Goal: Transaction & Acquisition: Purchase product/service

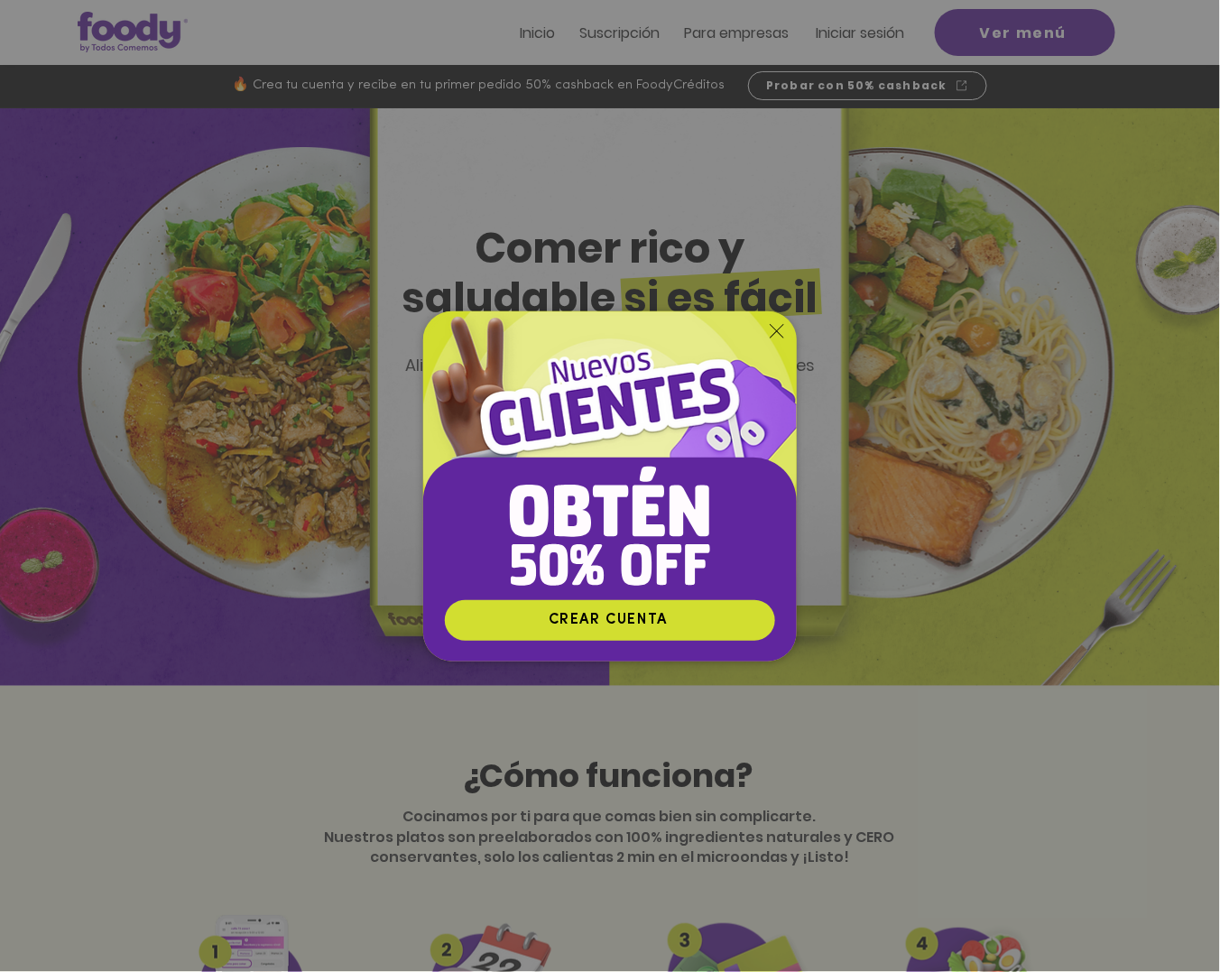
click at [781, 329] on icon "Volver al sitio" at bounding box center [777, 331] width 14 height 14
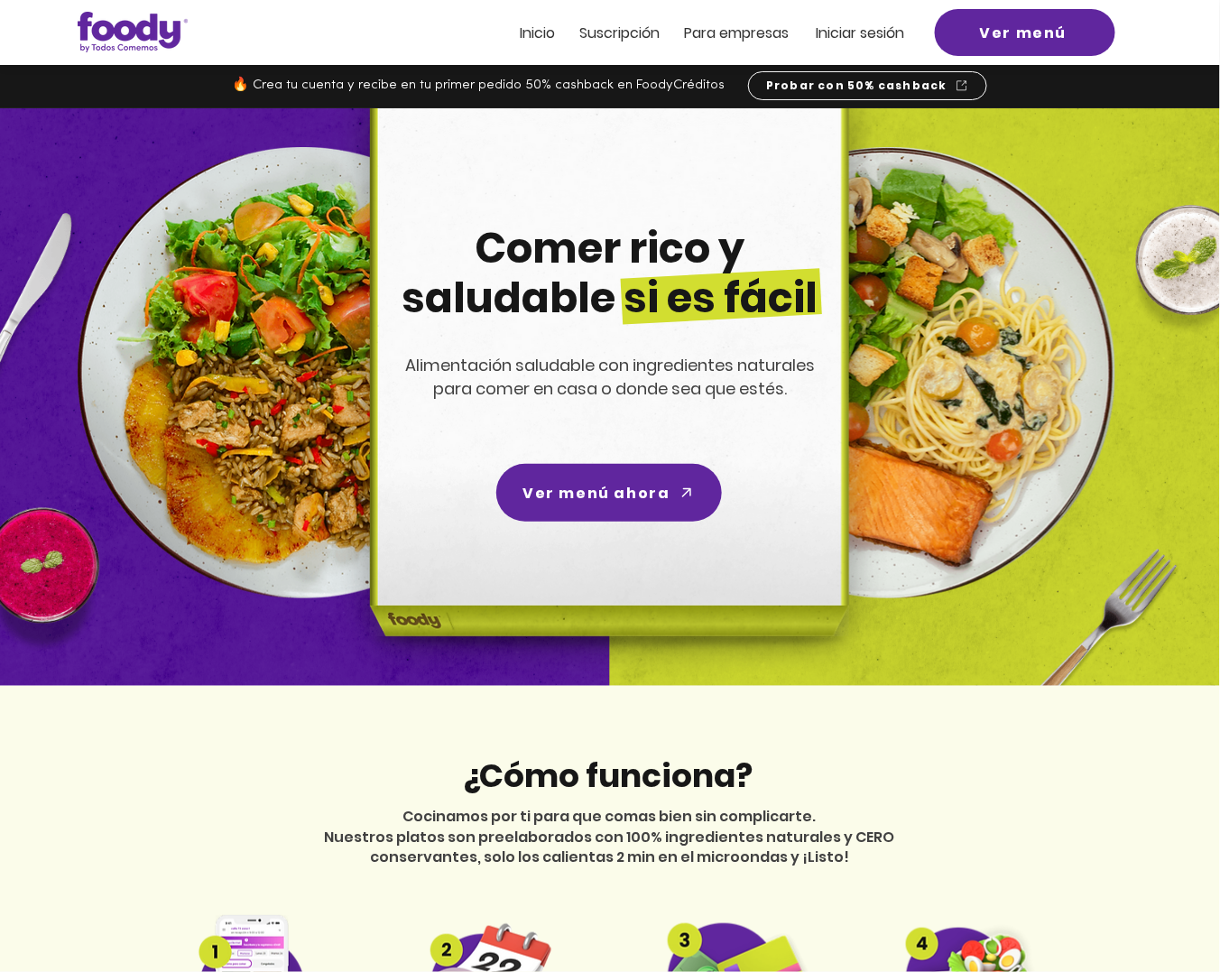
click at [876, 19] on div at bounding box center [610, 32] width 1220 height 65
click at [891, 42] on span "Iniciar sesión" at bounding box center [860, 33] width 88 height 21
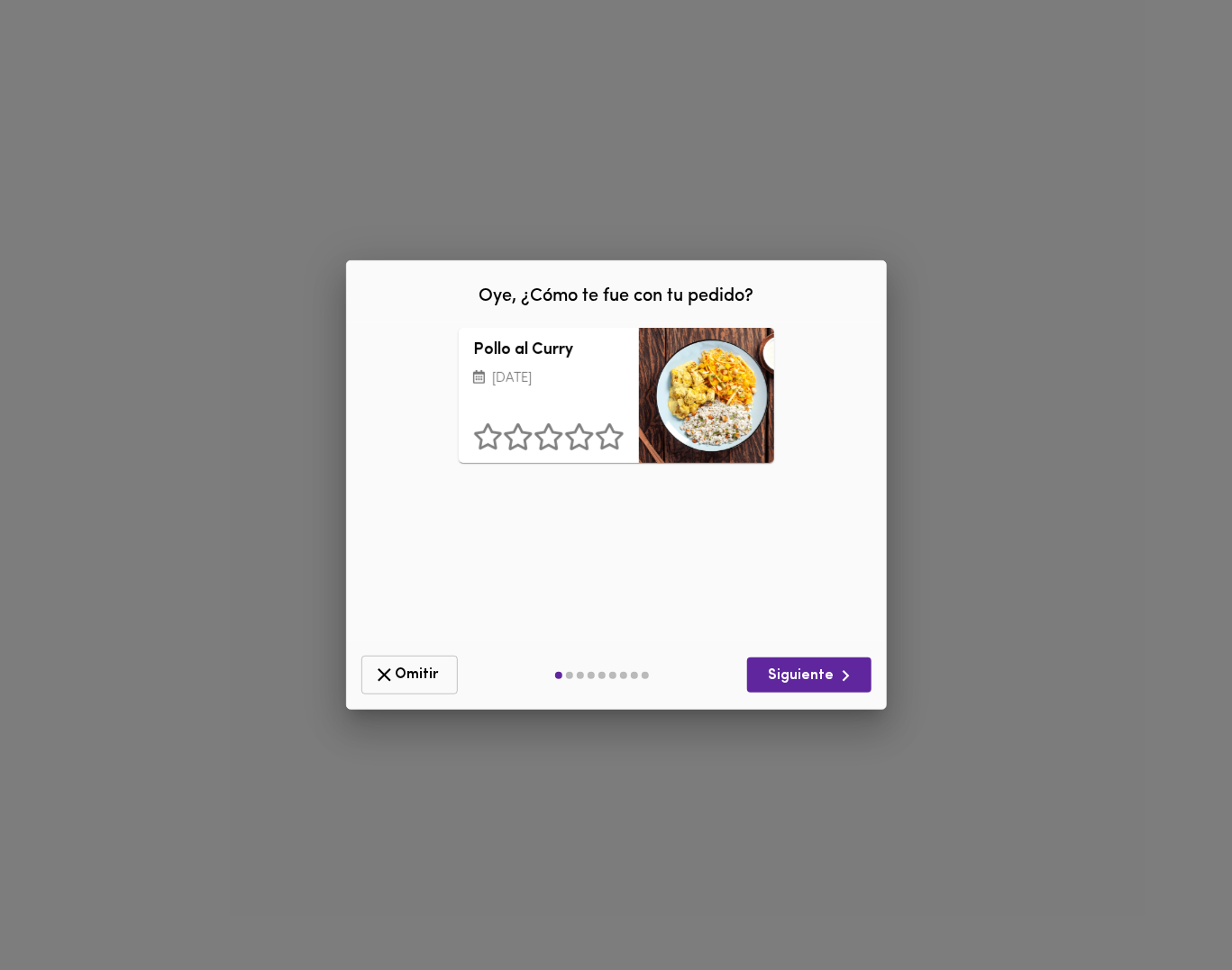
click at [393, 679] on icon "button" at bounding box center [384, 675] width 23 height 23
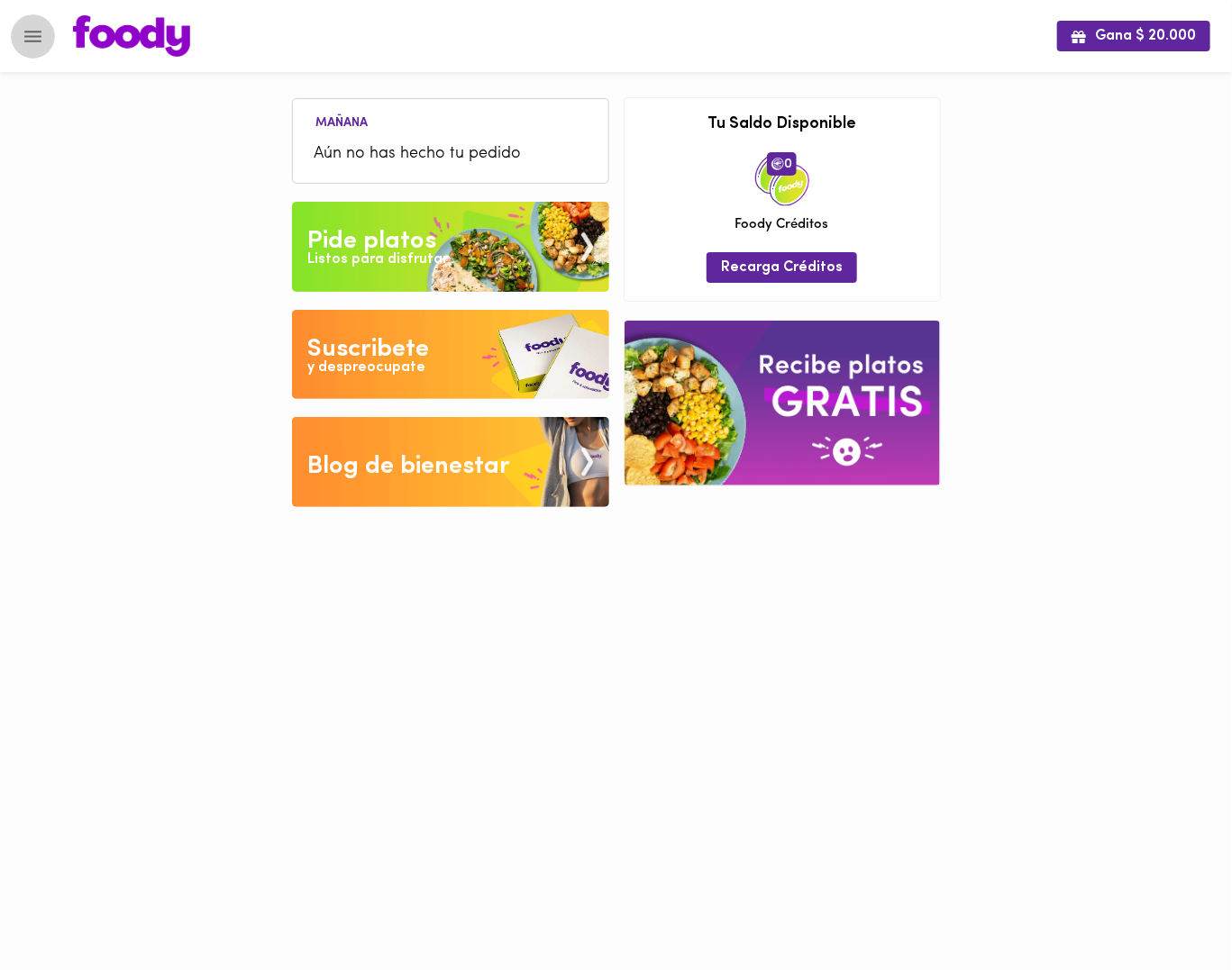
click at [27, 32] on icon "Menu" at bounding box center [33, 36] width 23 height 23
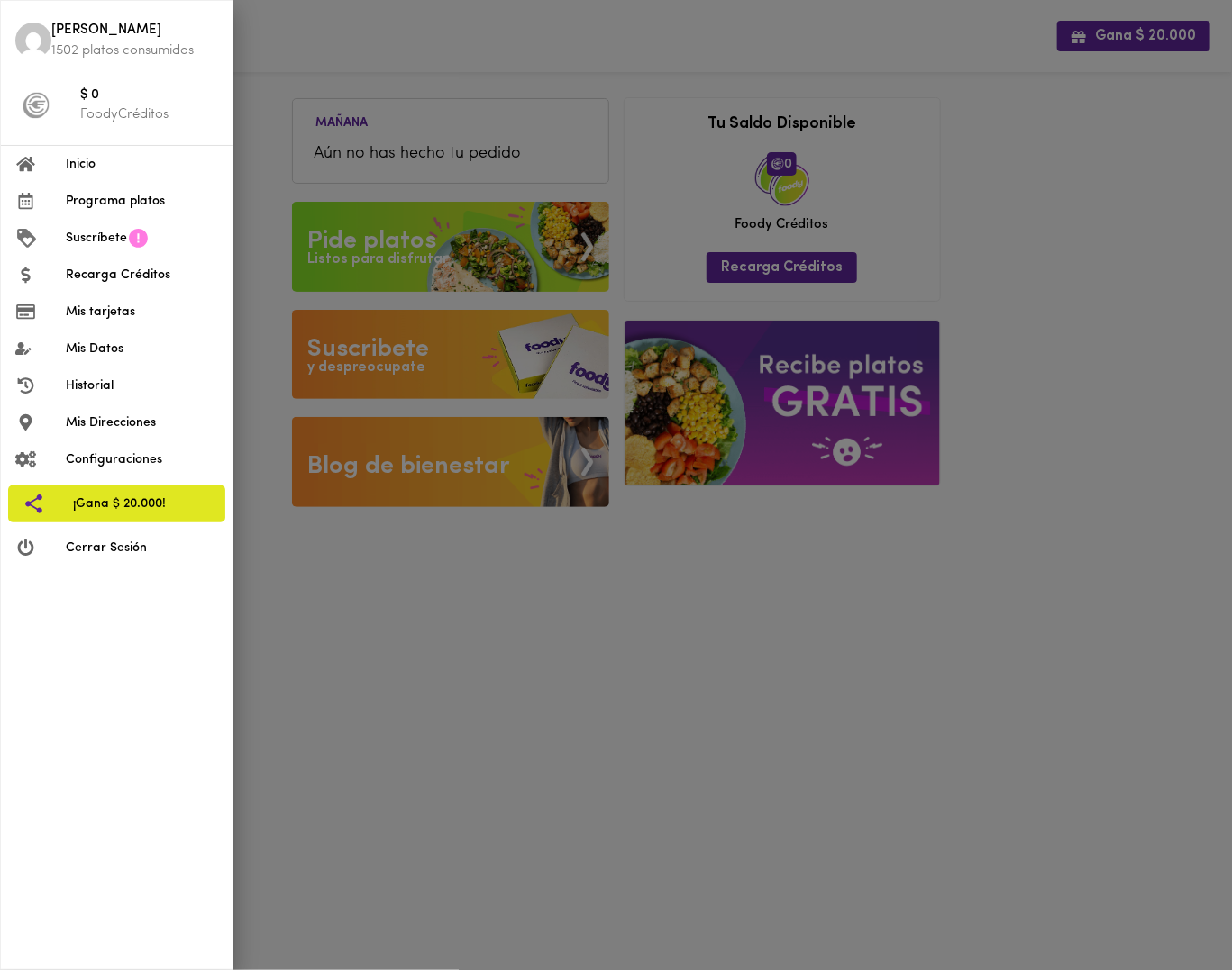
click at [144, 198] on span "Programa platos" at bounding box center [142, 201] width 153 height 19
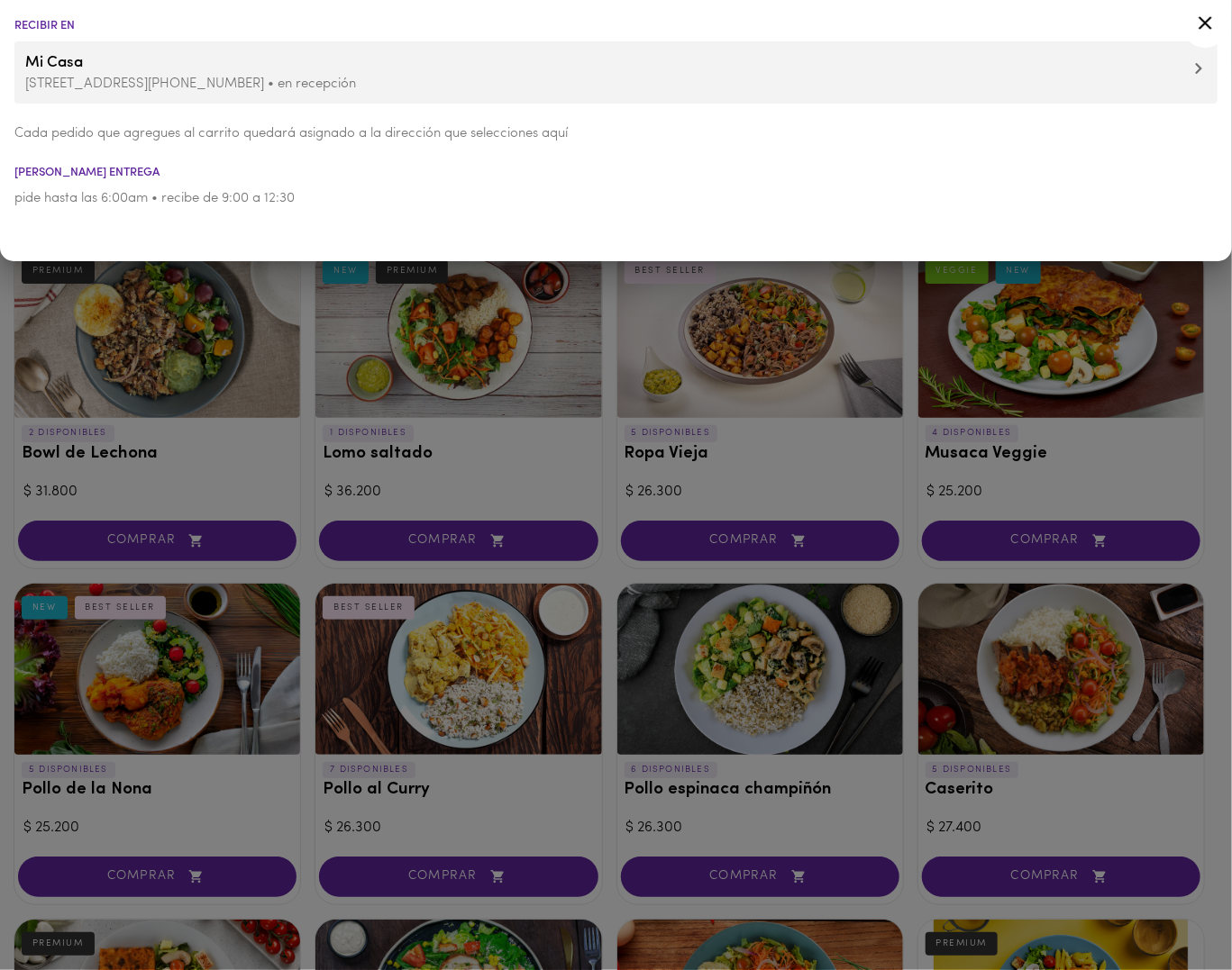
click at [664, 485] on div at bounding box center [616, 485] width 1232 height 970
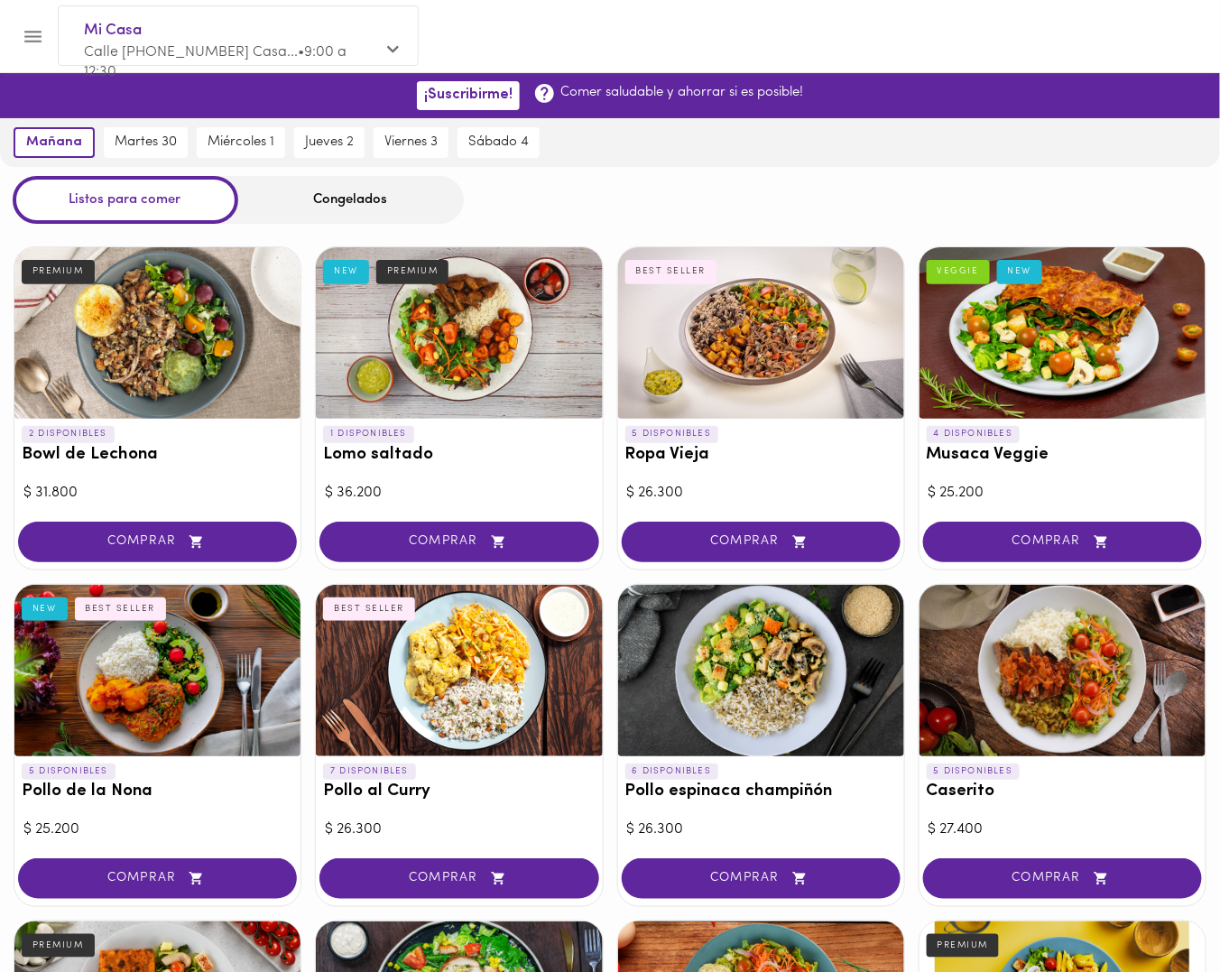
click at [699, 211] on div "Listos para comer Congelados" at bounding box center [610, 200] width 1220 height 48
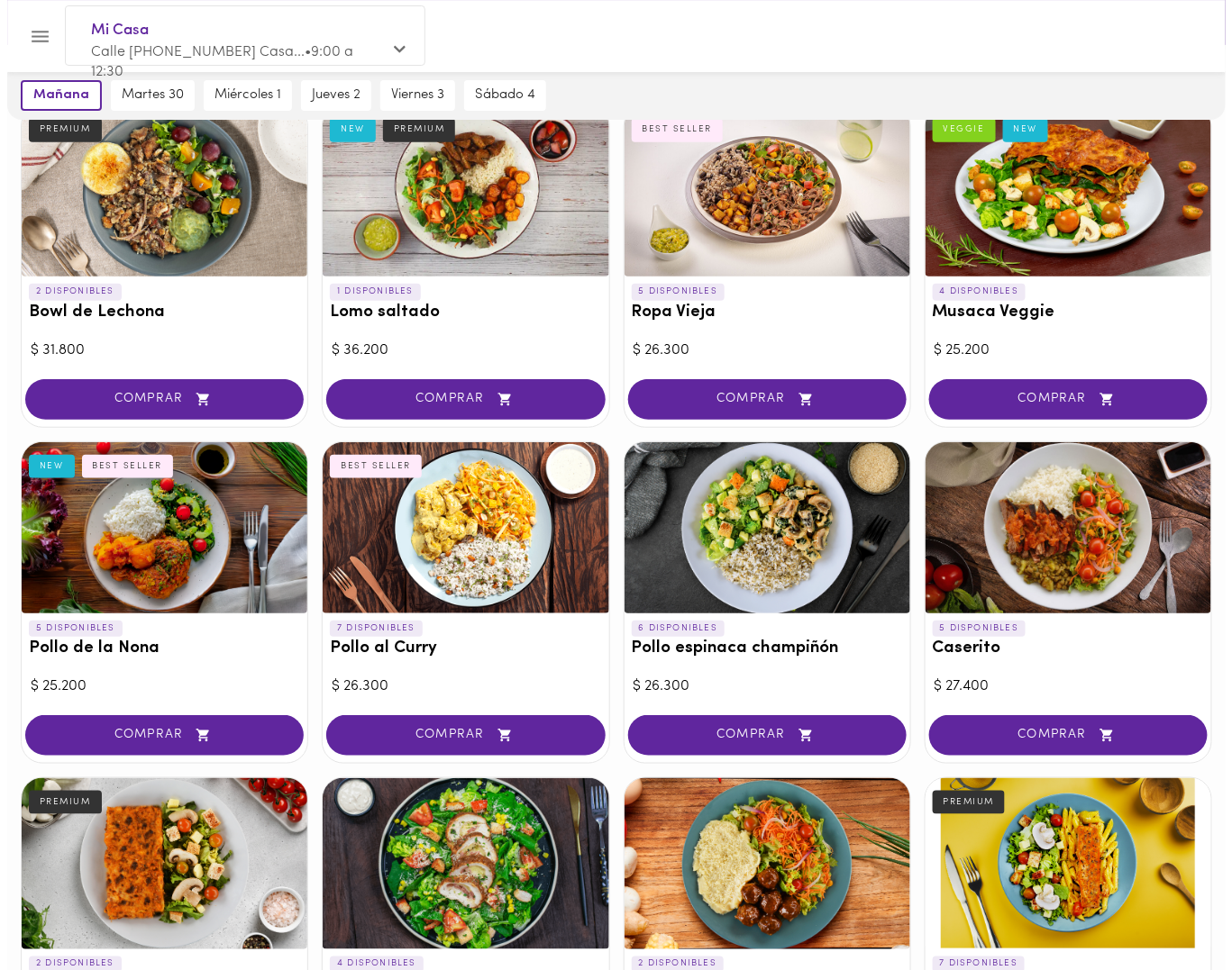
scroll to position [181, 0]
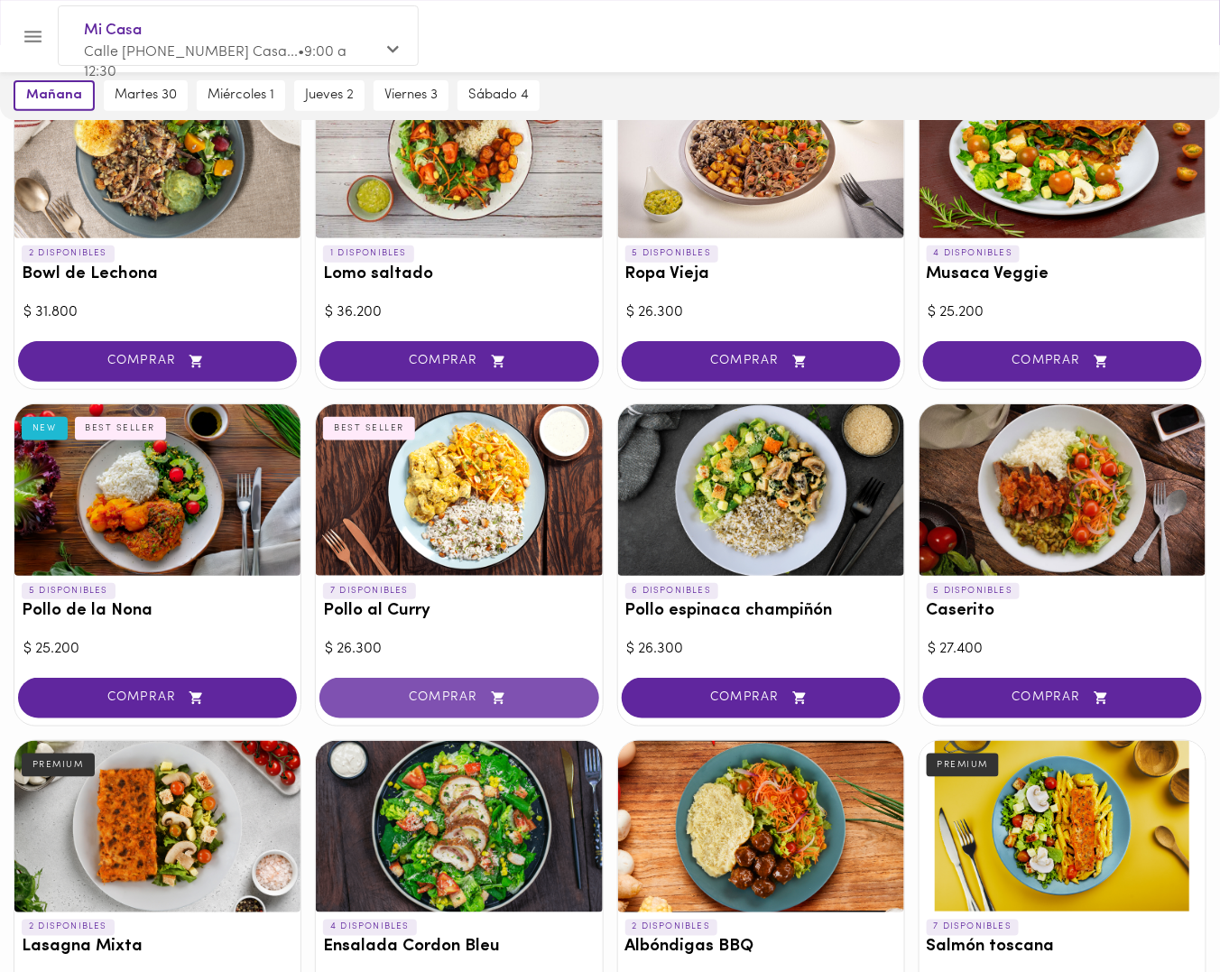
click at [486, 693] on span "COMPRAR" at bounding box center [459, 698] width 234 height 15
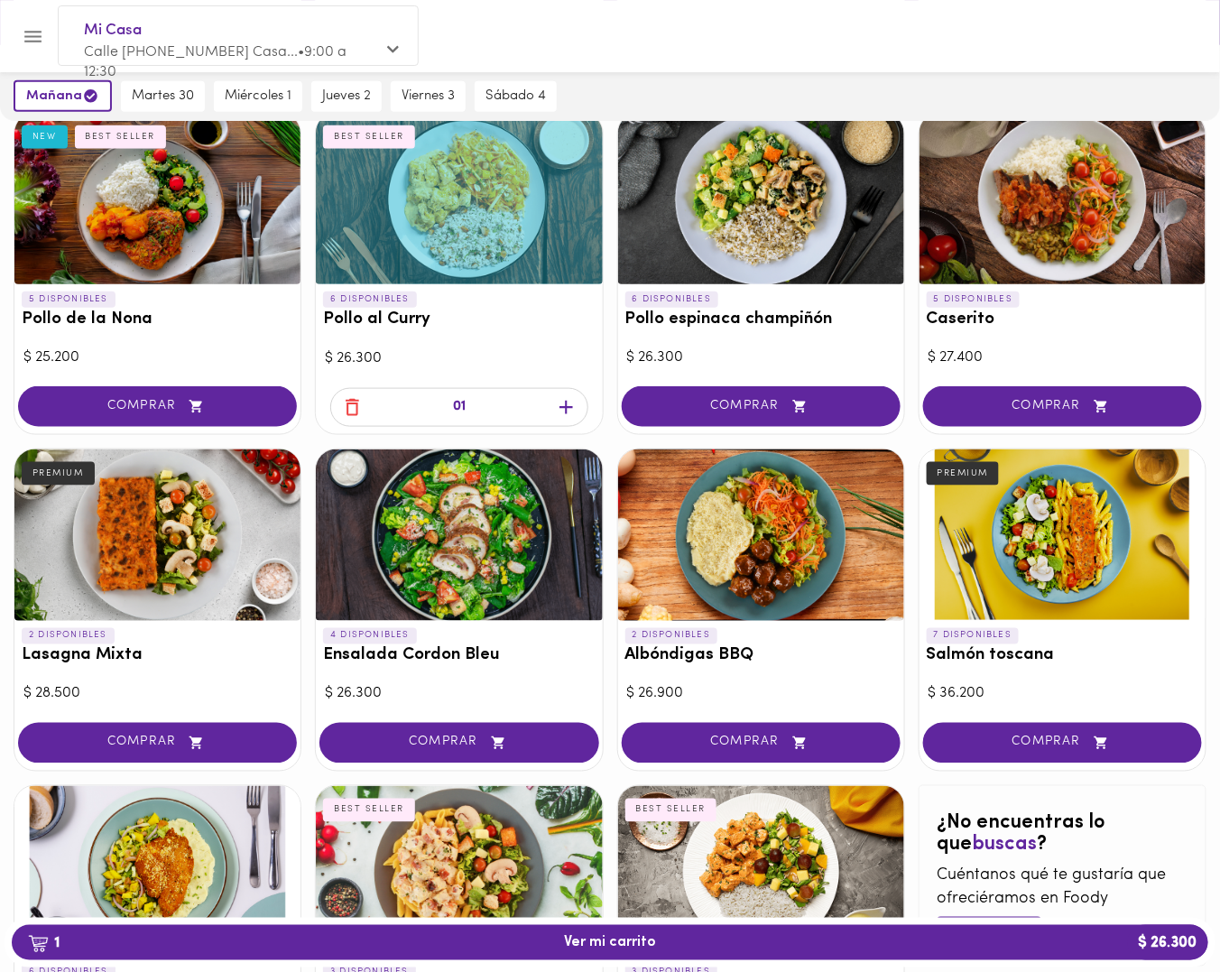
scroll to position [709, 0]
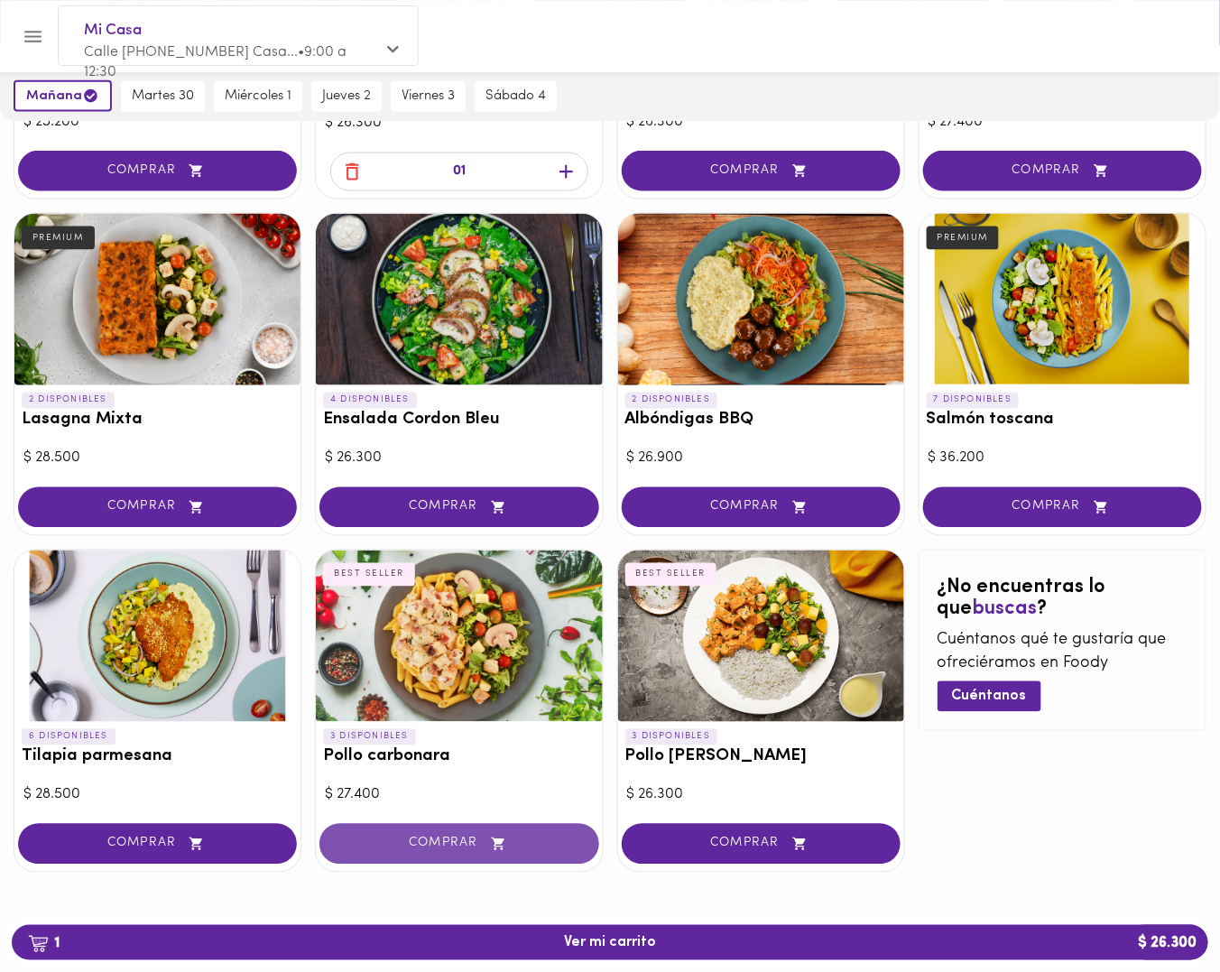
click at [523, 845] on span "COMPRAR" at bounding box center [459, 844] width 234 height 15
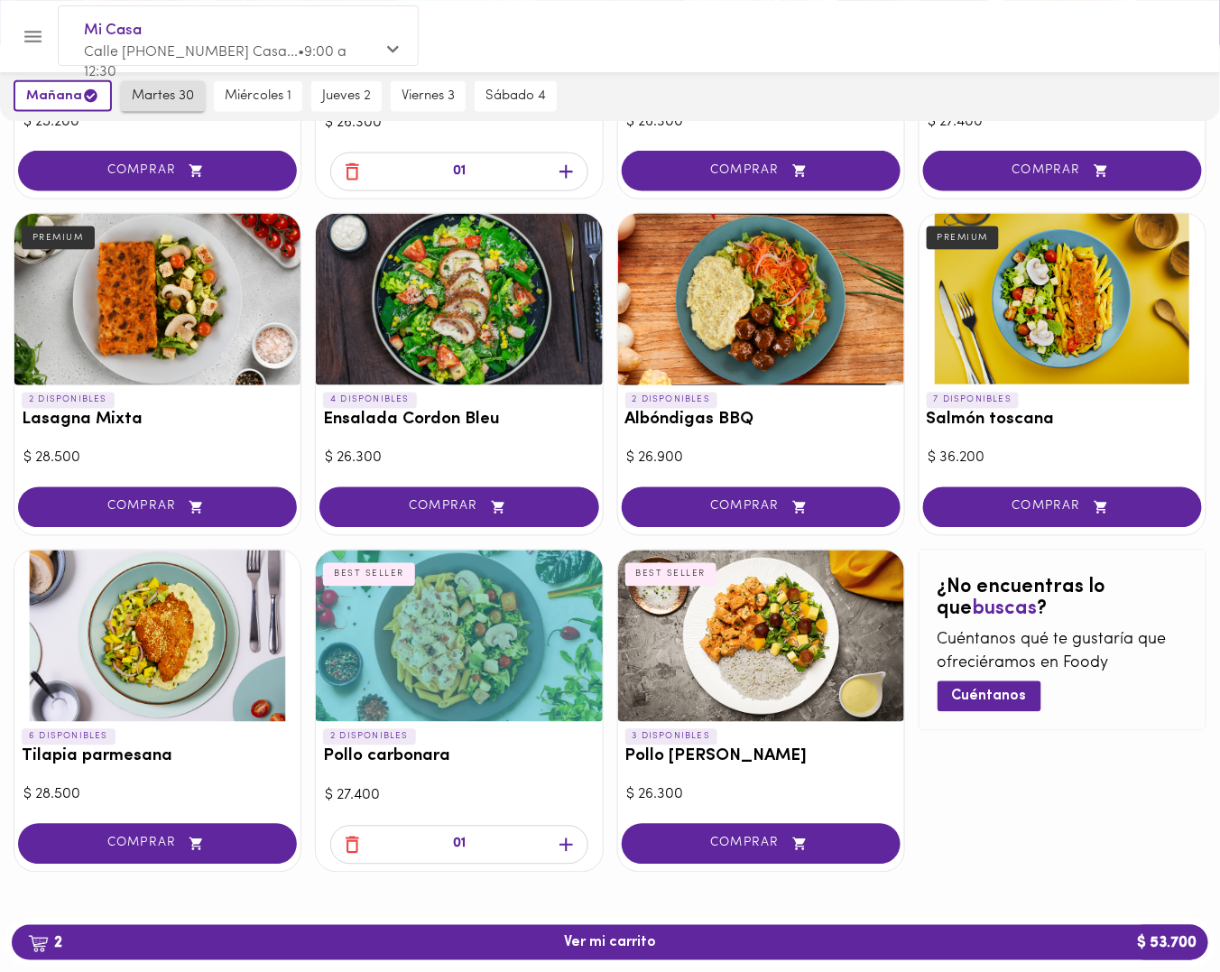
click at [175, 107] on button "martes 30" at bounding box center [163, 96] width 84 height 31
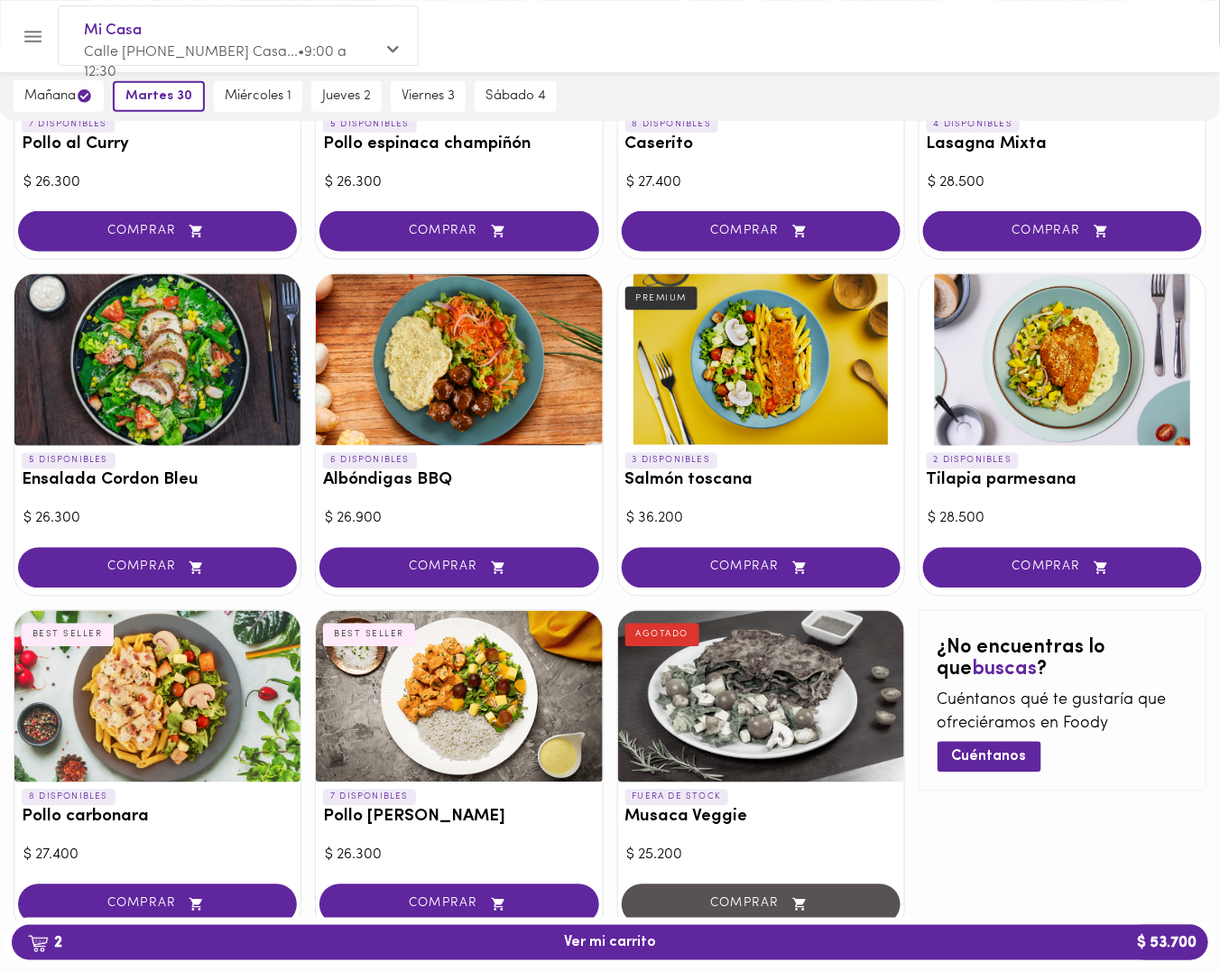
scroll to position [709, 0]
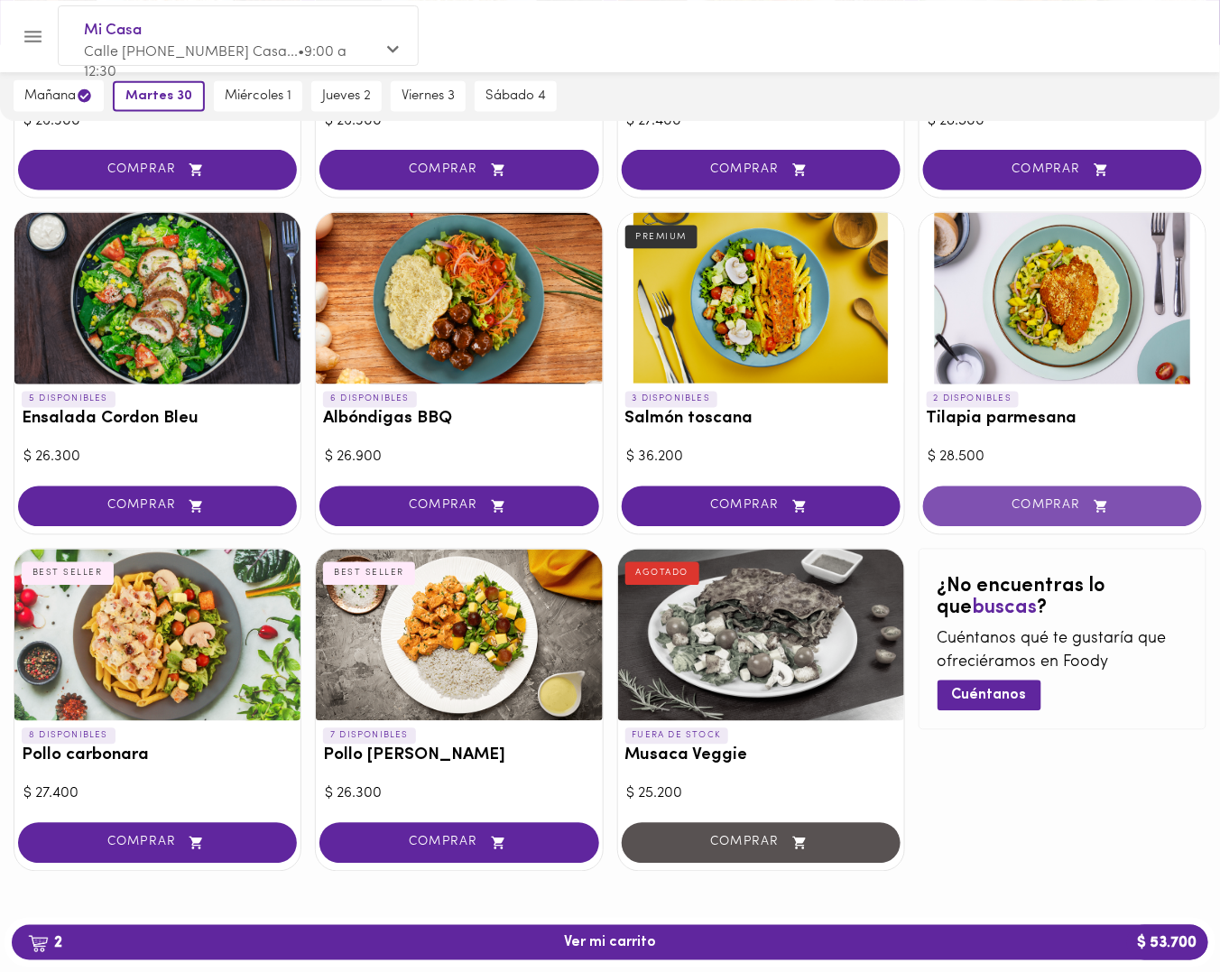
click at [1101, 499] on icon "button" at bounding box center [1101, 506] width 23 height 15
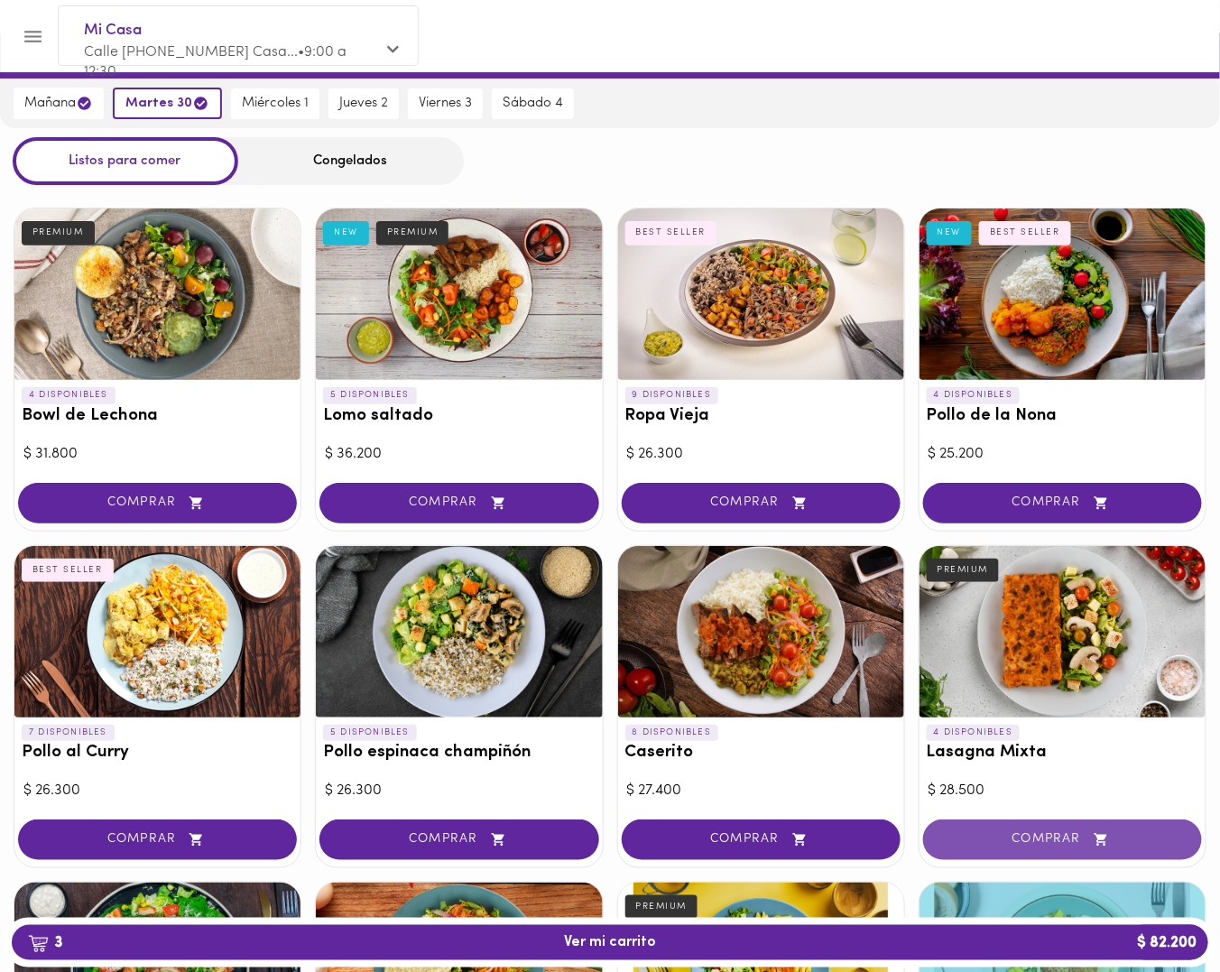
scroll to position [0, 0]
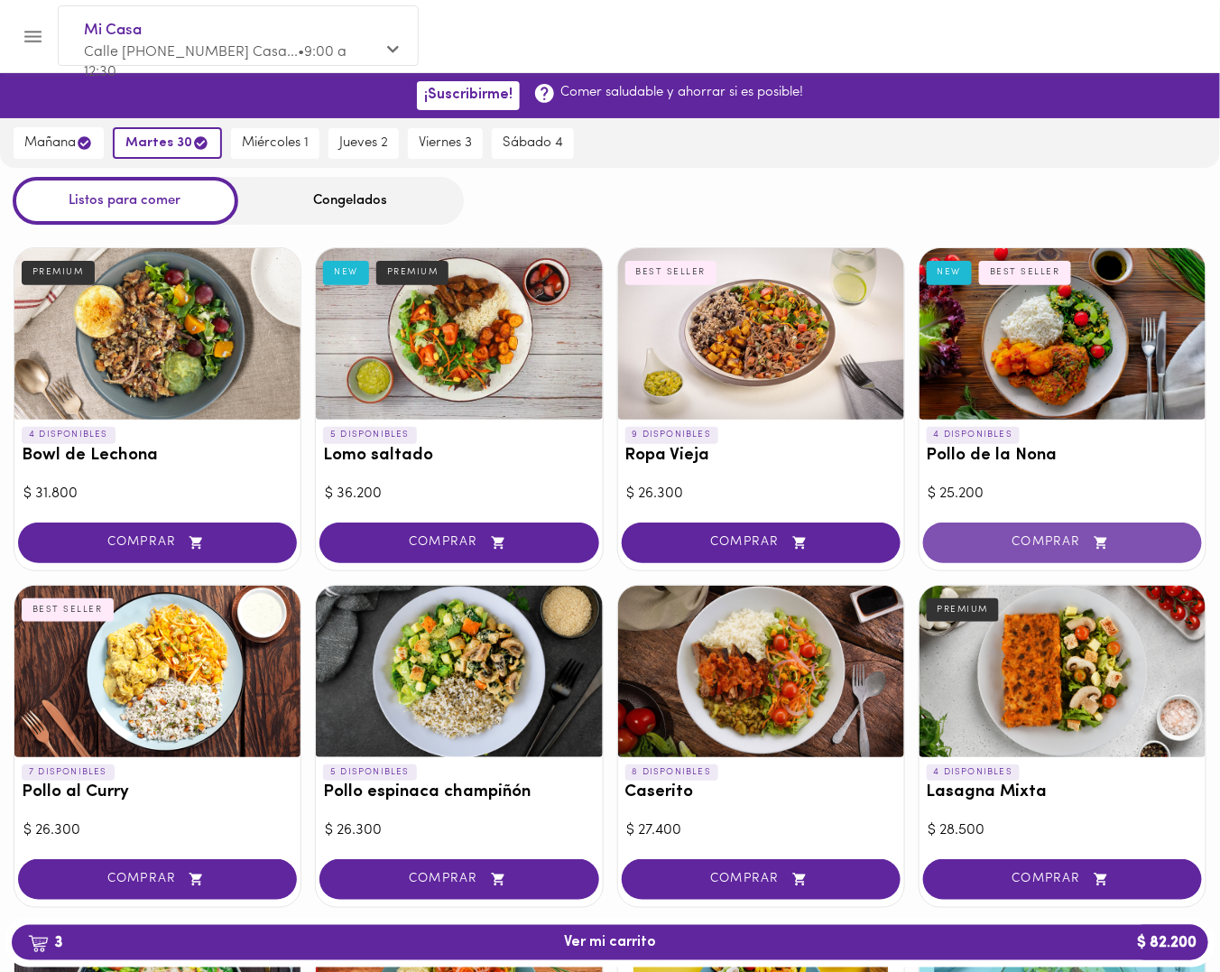
click at [1058, 537] on span "COMPRAR" at bounding box center [1063, 542] width 234 height 15
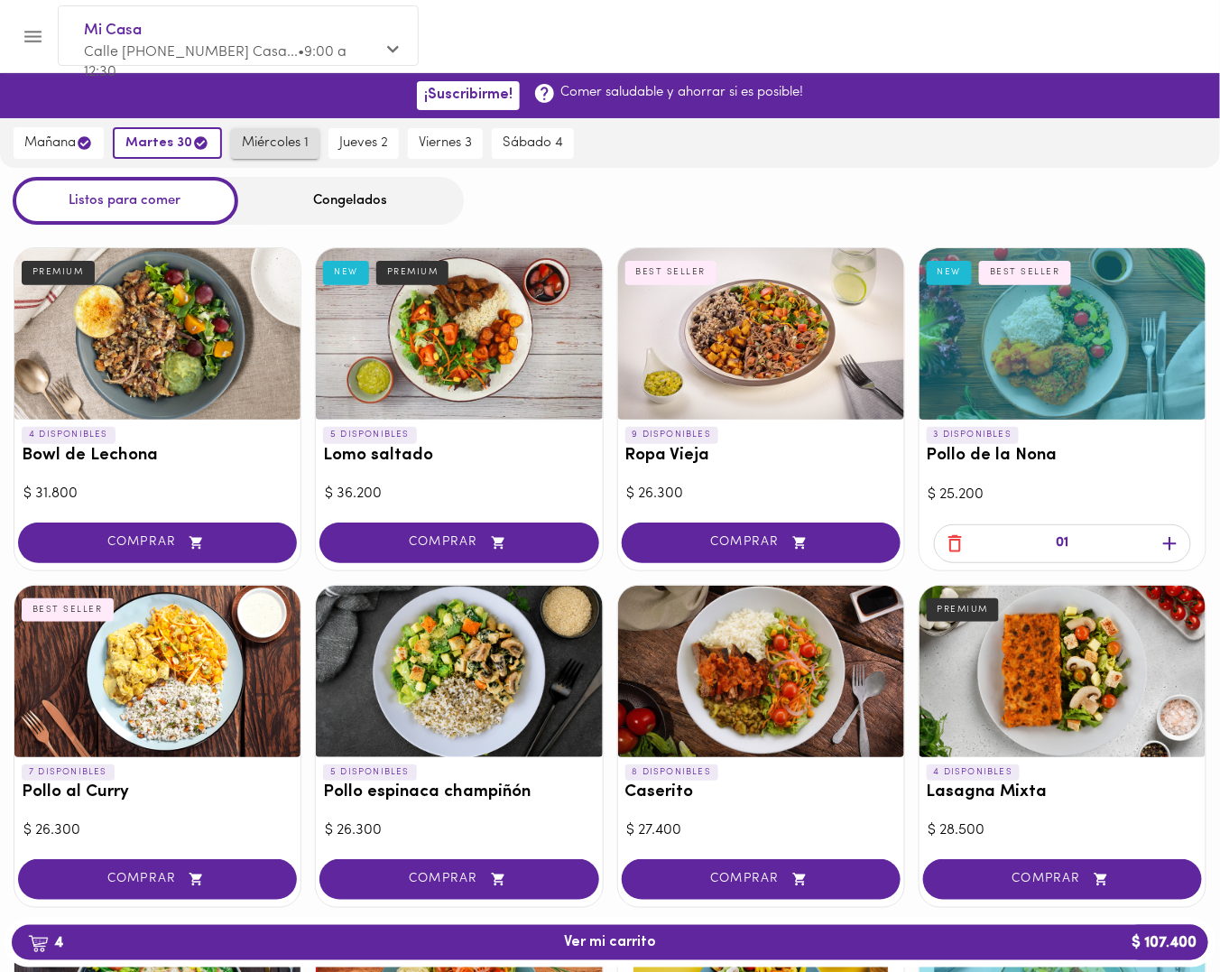
click at [284, 137] on span "miércoles 1" at bounding box center [275, 143] width 67 height 16
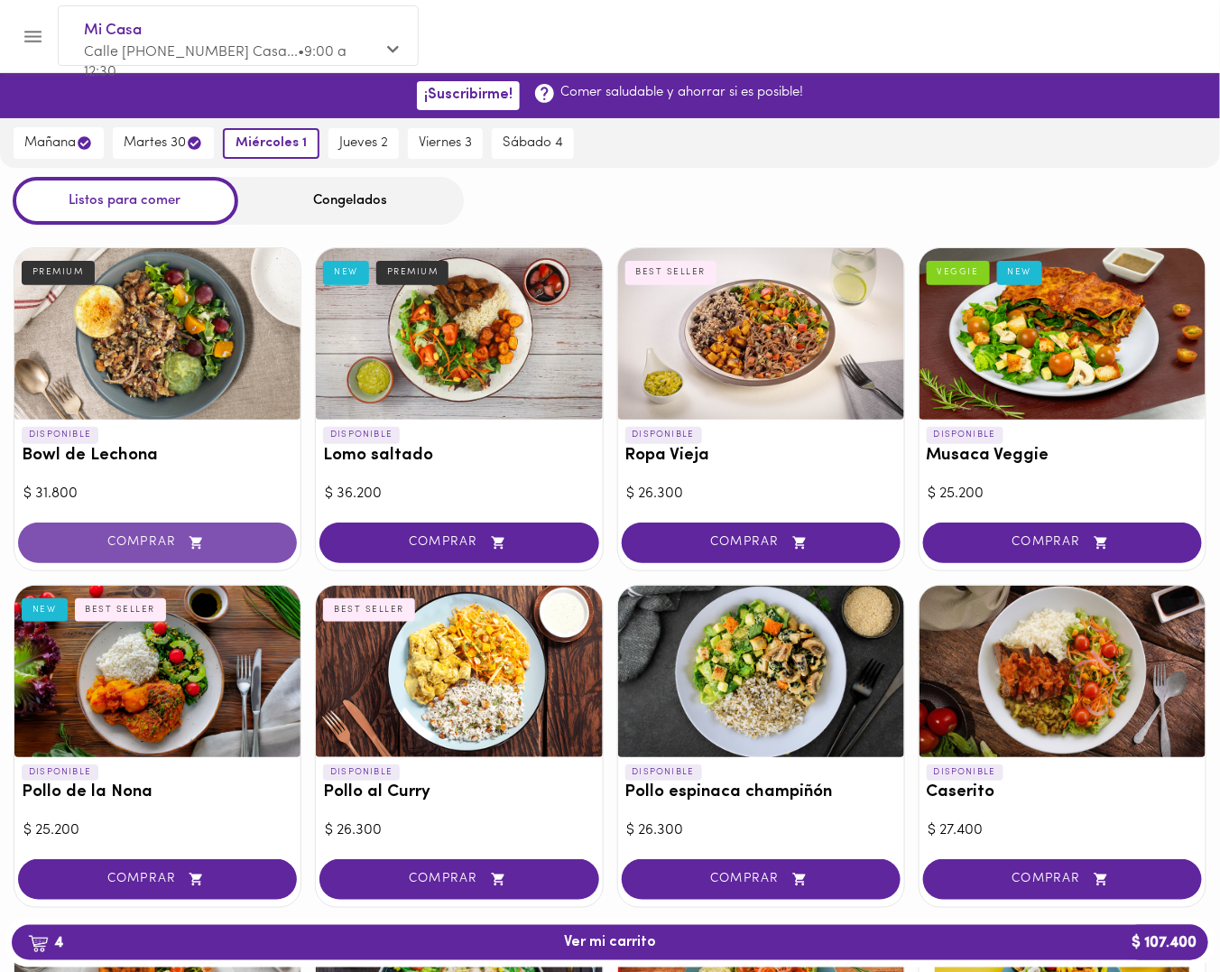
click at [206, 546] on icon "button" at bounding box center [196, 542] width 23 height 15
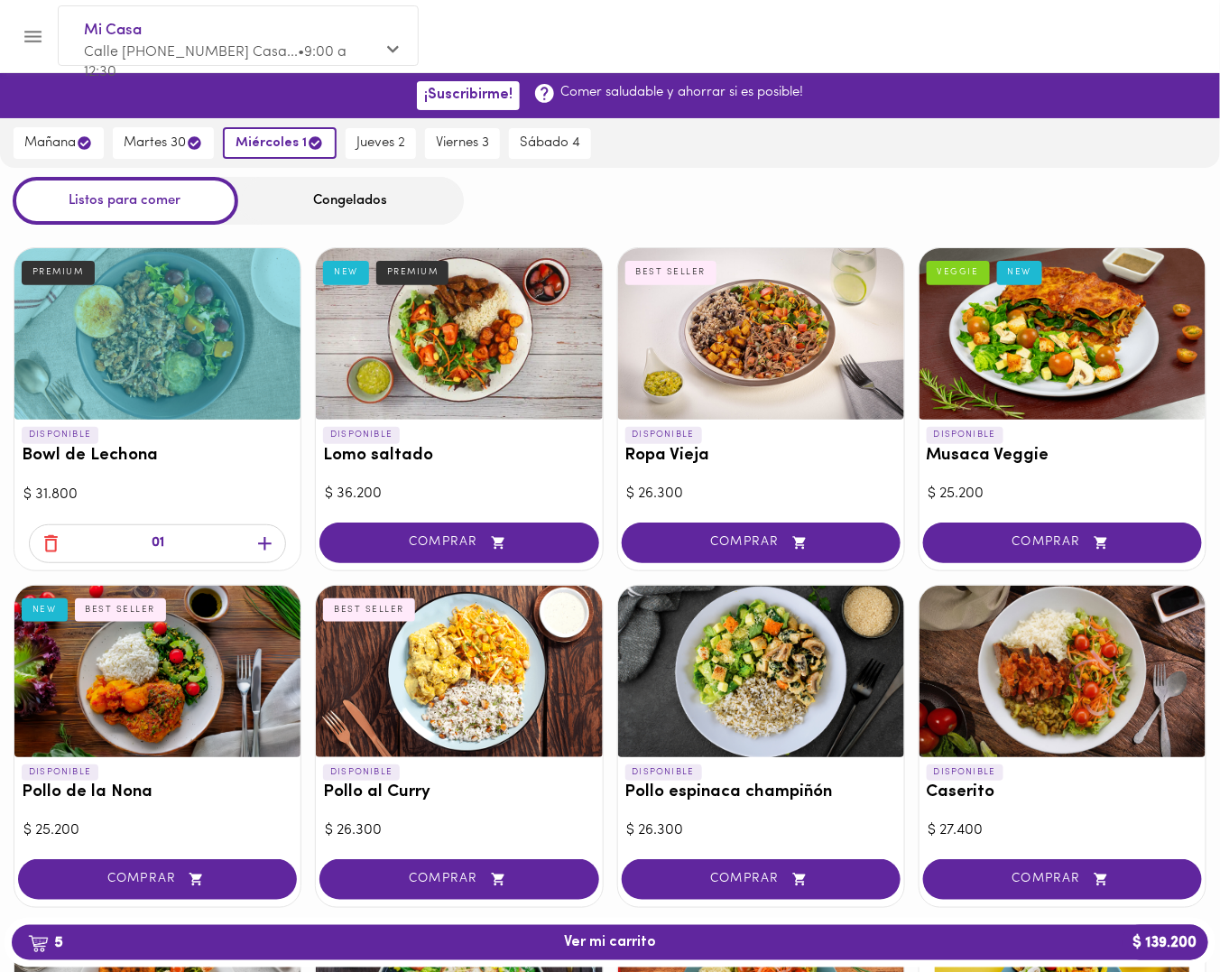
click at [281, 539] on div "01" at bounding box center [157, 543] width 257 height 39
click at [275, 541] on icon "button" at bounding box center [265, 544] width 23 height 23
click at [382, 140] on span "jueves 2" at bounding box center [381, 143] width 49 height 16
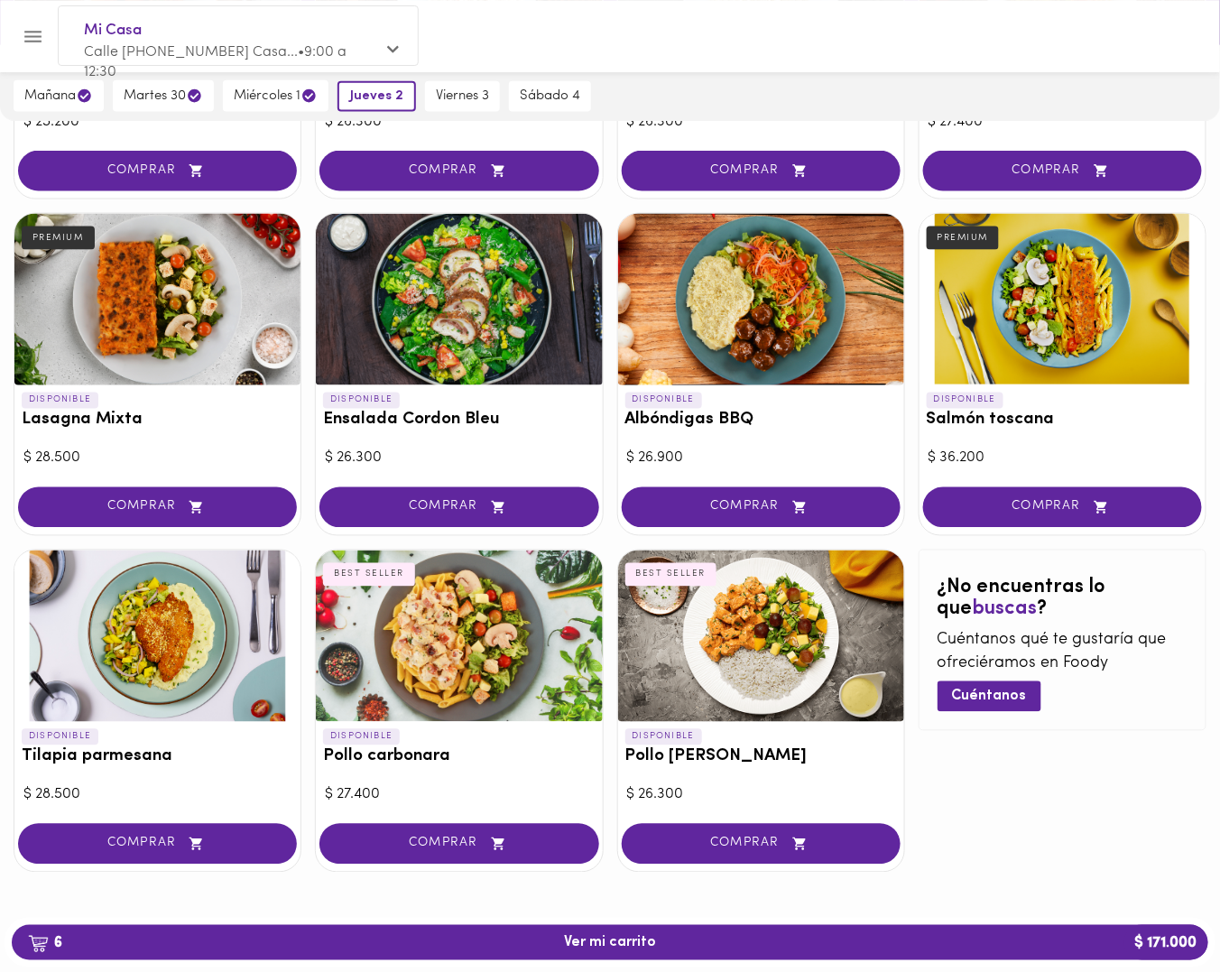
scroll to position [709, 0]
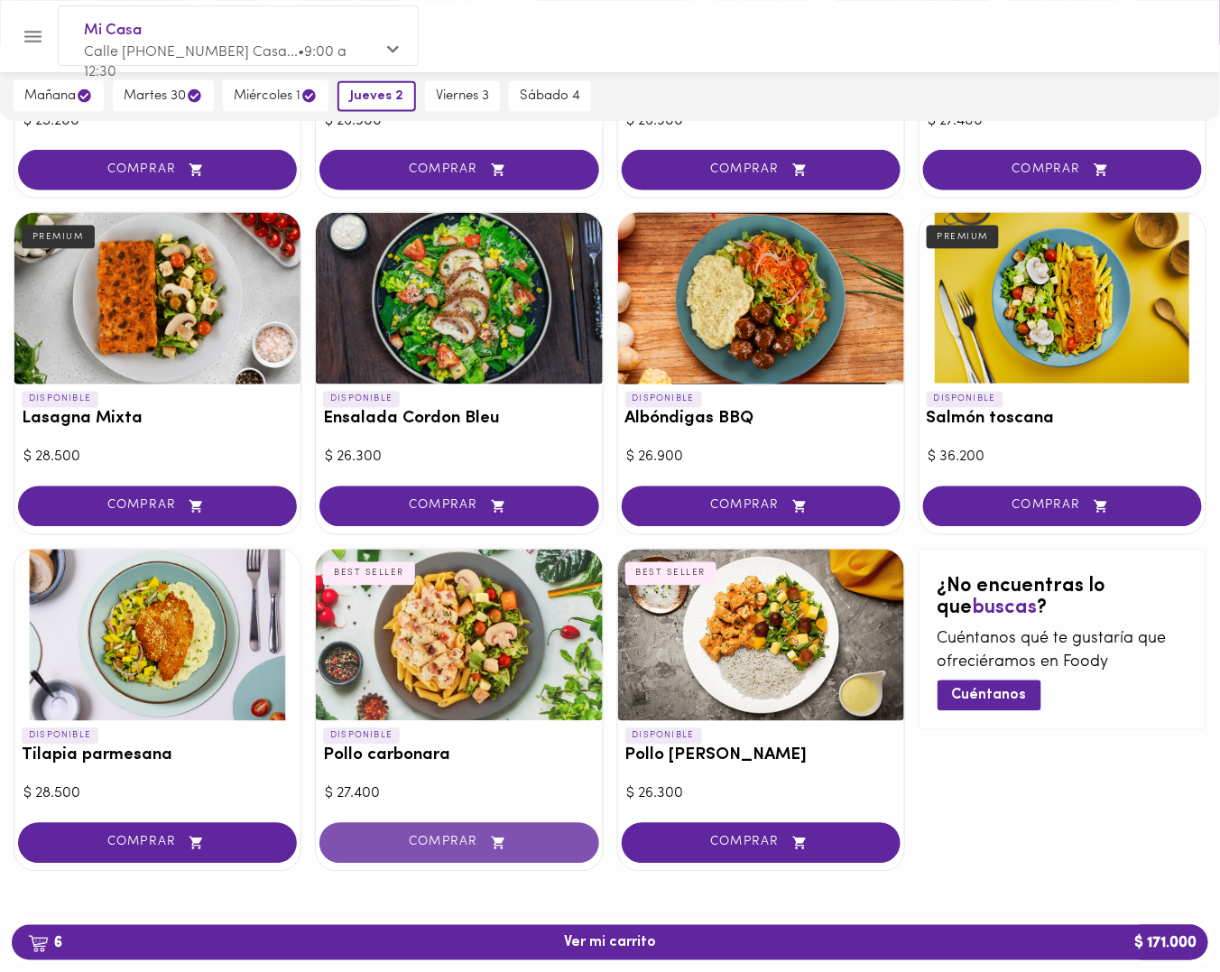
click at [490, 838] on icon "button" at bounding box center [498, 843] width 23 height 15
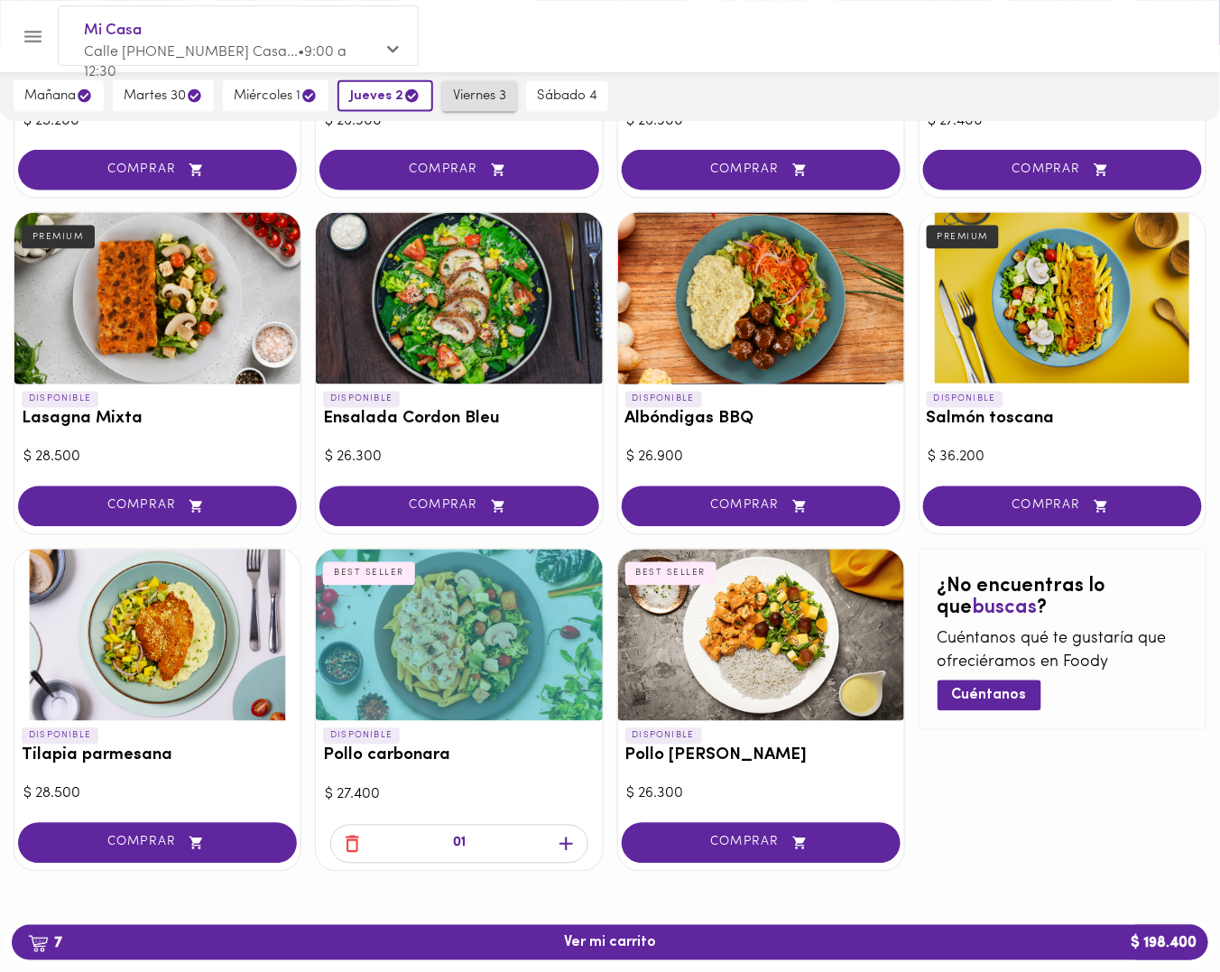
click at [492, 105] on button "viernes 3" at bounding box center [479, 96] width 75 height 31
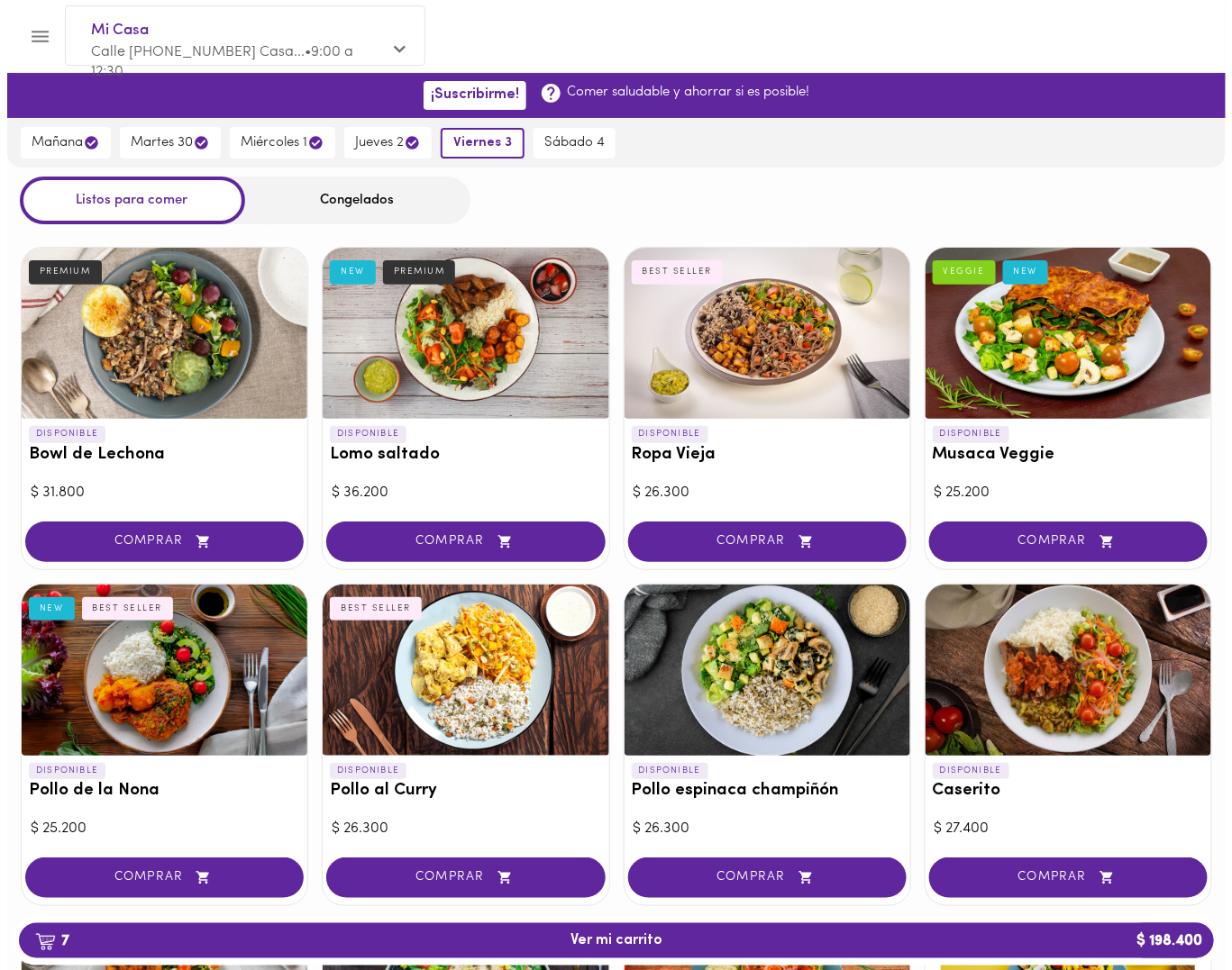
scroll to position [90, 0]
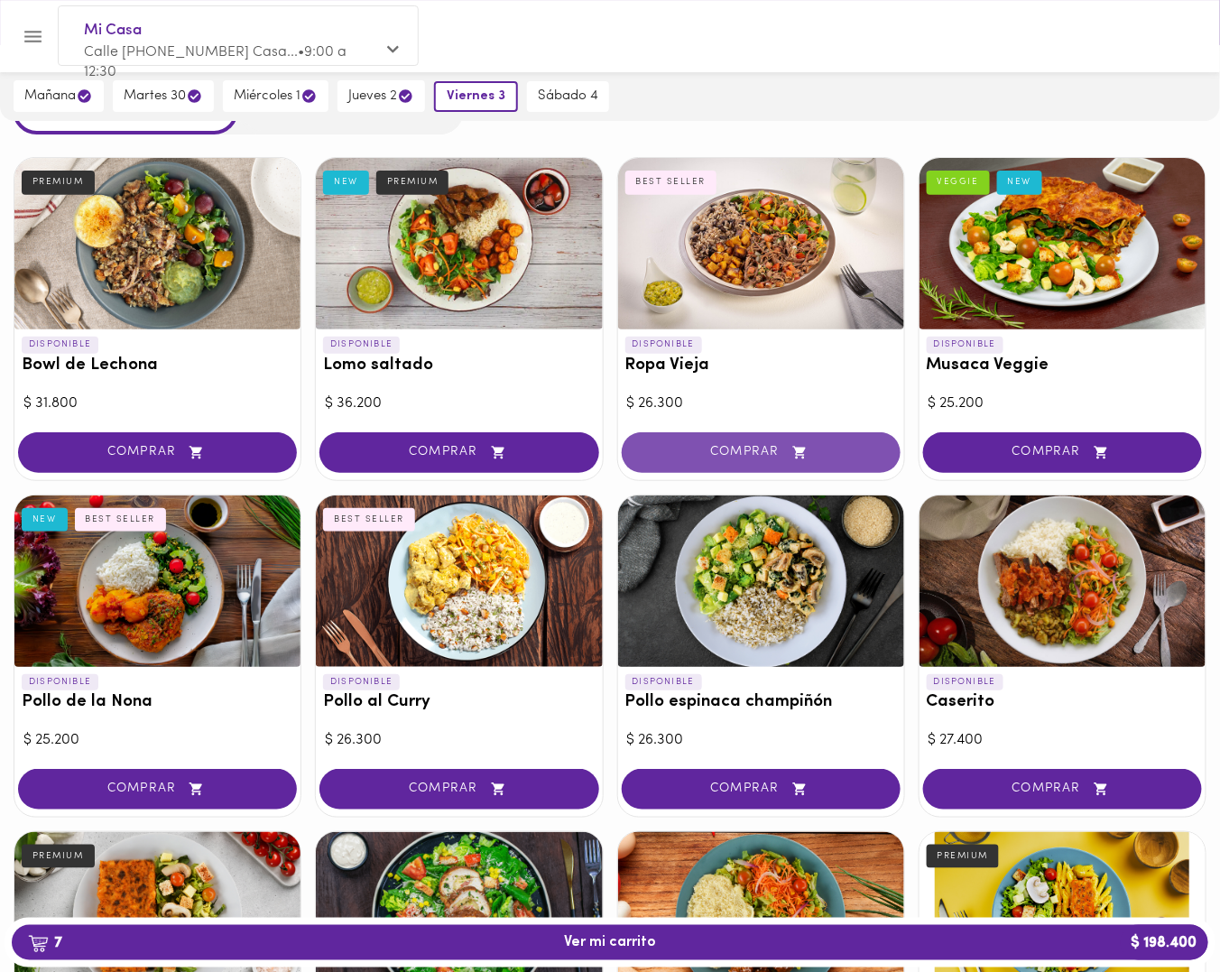
click at [825, 461] on button "COMPRAR" at bounding box center [761, 452] width 279 height 41
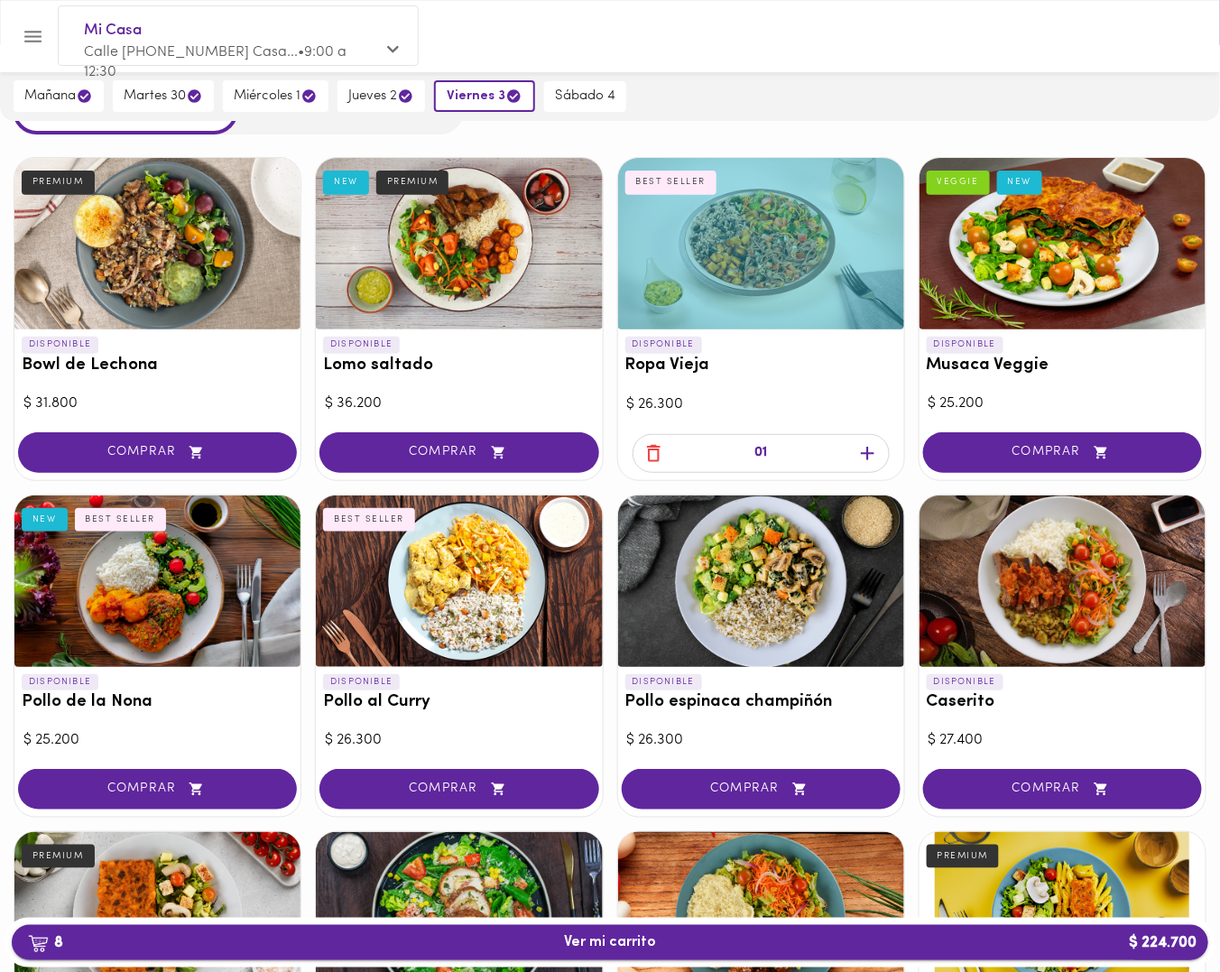
click at [612, 949] on span "8 Ver mi carrito $ 224.700" at bounding box center [610, 942] width 92 height 17
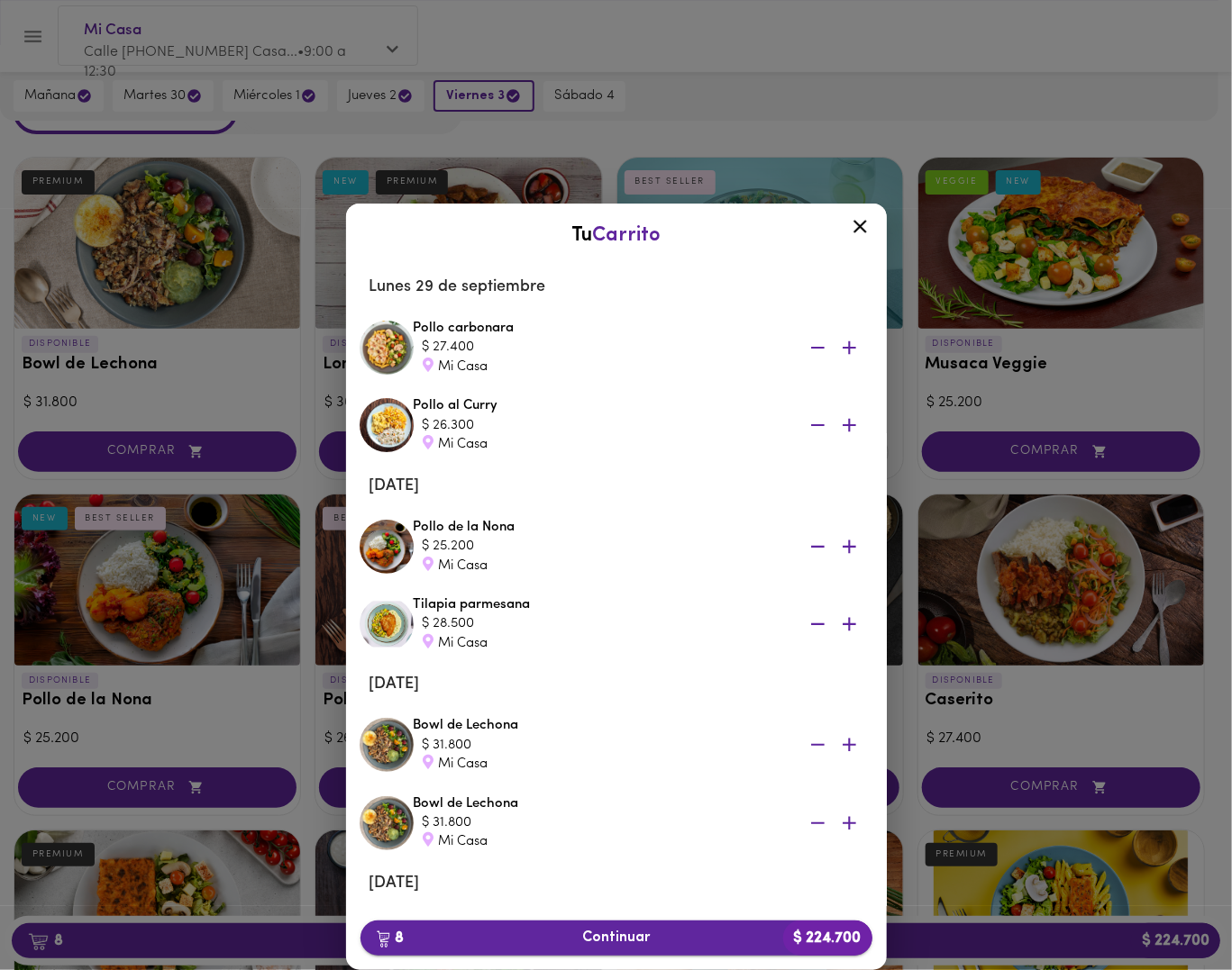
click at [663, 939] on span "8 Continuar $ 224.700" at bounding box center [616, 938] width 483 height 17
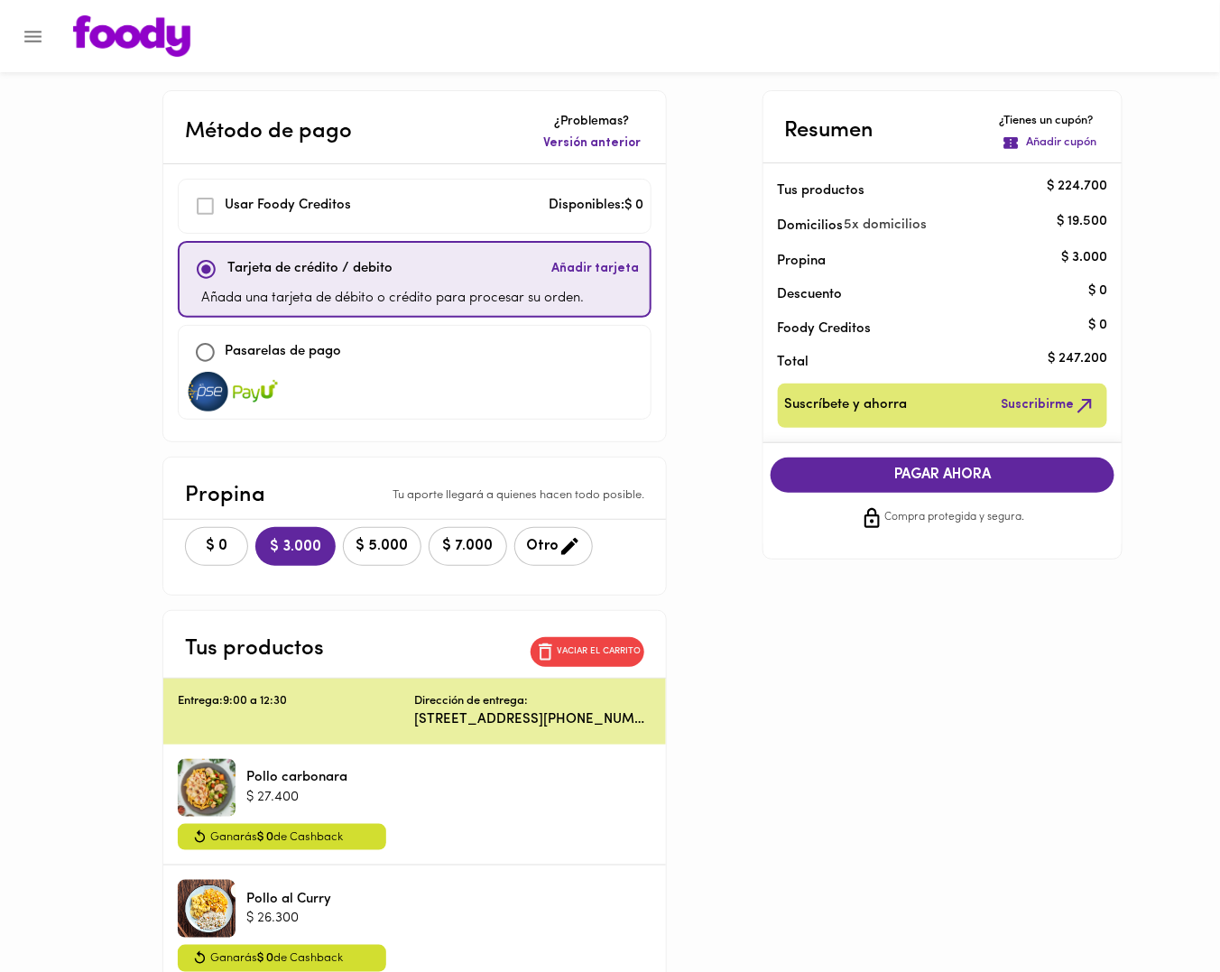
click at [303, 344] on p "Pasarelas de pago" at bounding box center [283, 352] width 116 height 21
checkbox input "false"
checkbox input "true"
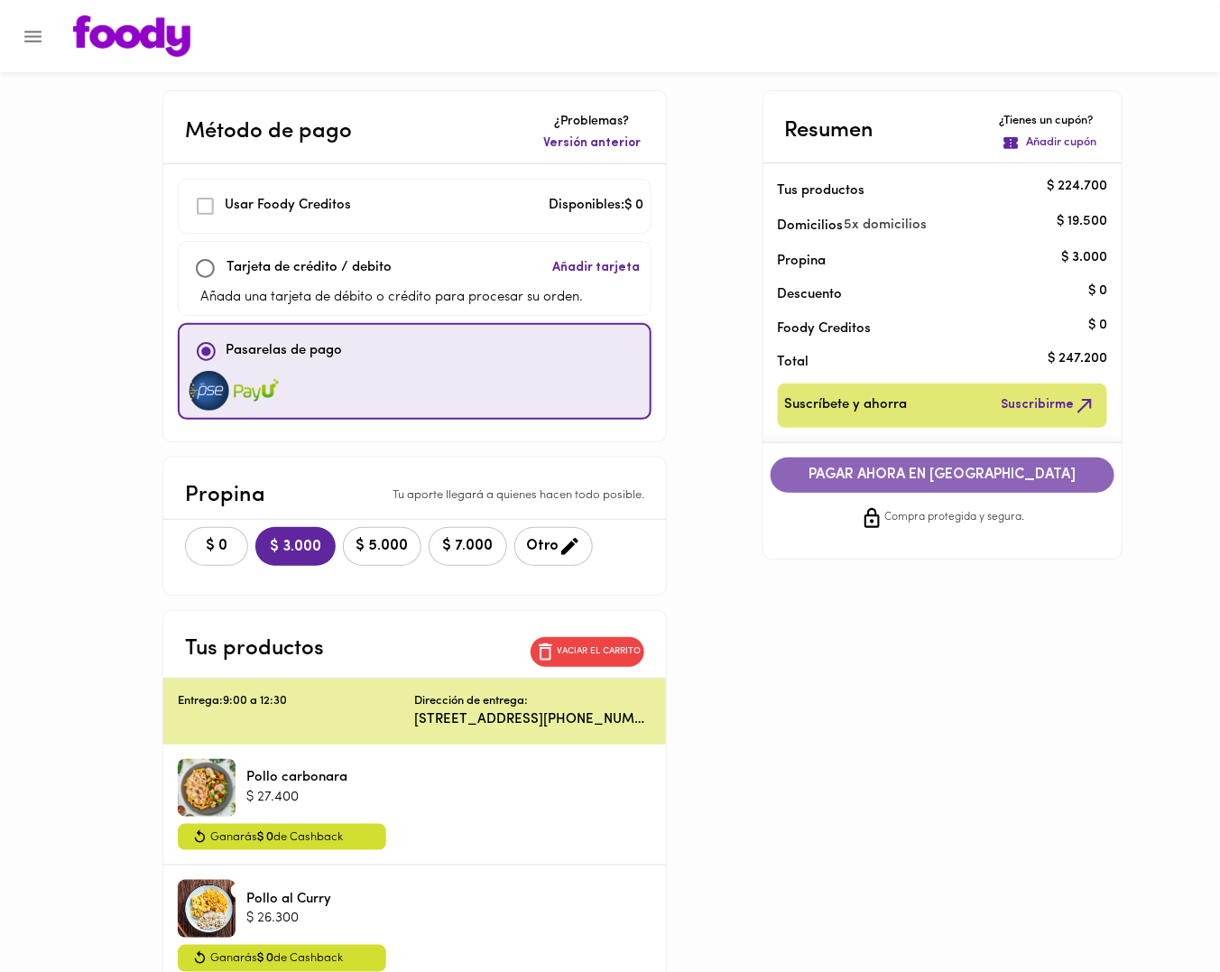
click at [885, 479] on span "PAGAR AHORA EN PASARELA" at bounding box center [943, 475] width 309 height 17
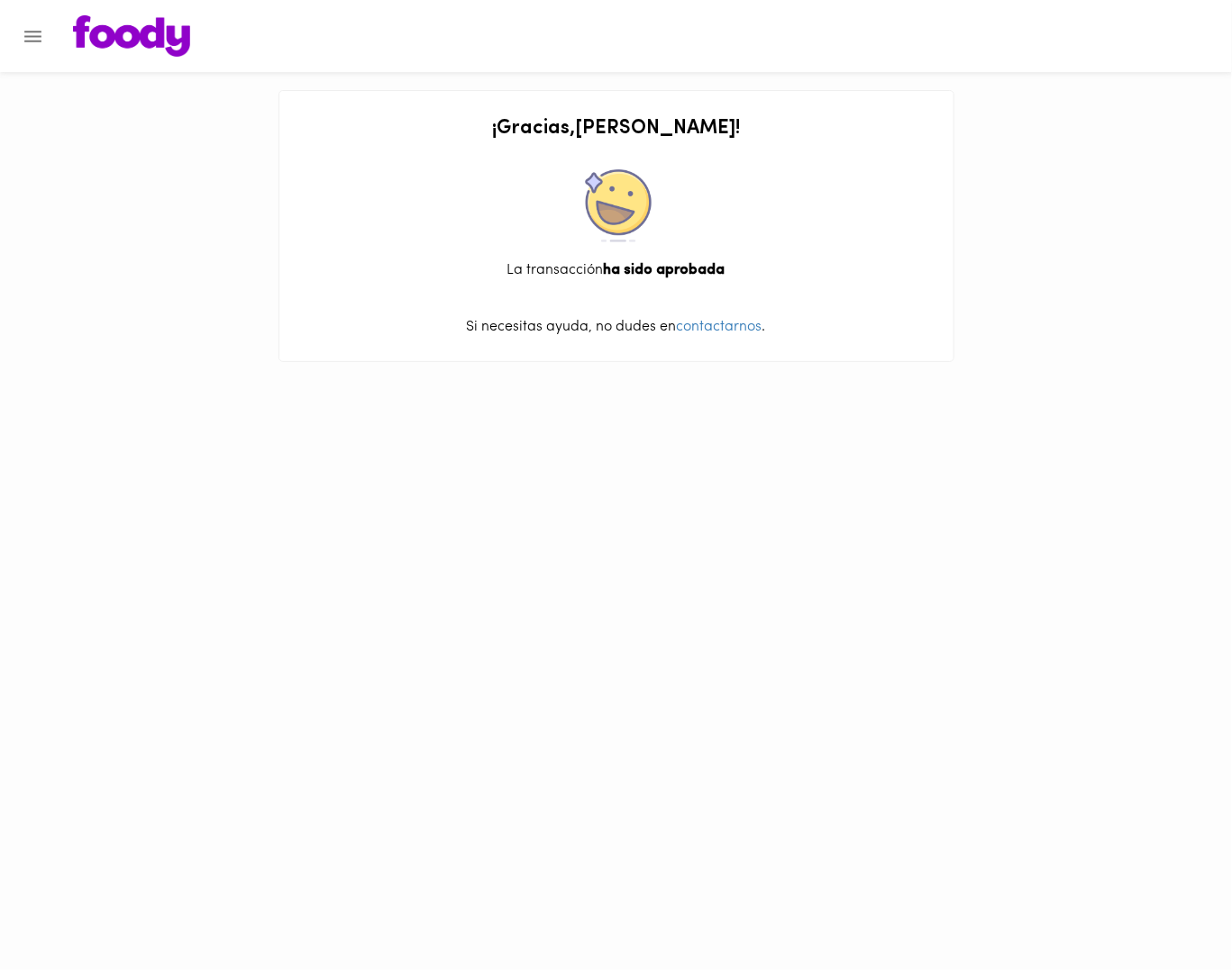
click at [777, 232] on div "¡ Gracias , [PERSON_NAME] ! La transacción ha sido aprobada Si necesitas ayuda,…" at bounding box center [616, 228] width 638 height 220
